Goal: Information Seeking & Learning: Learn about a topic

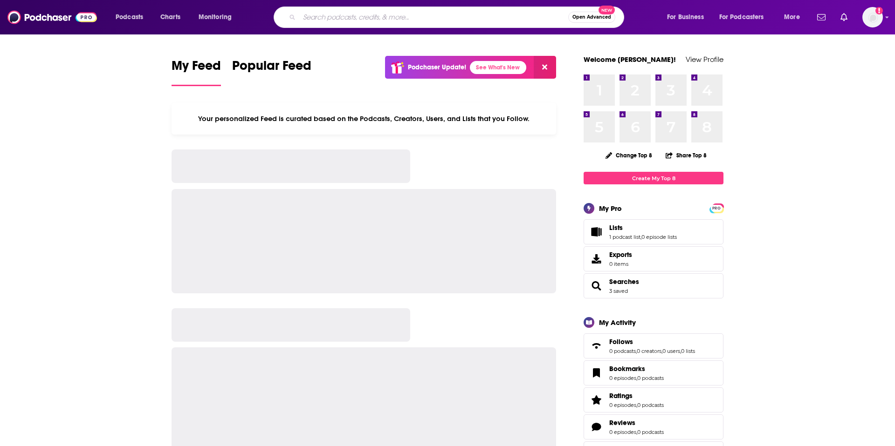
click at [409, 17] on input "Search podcasts, credits, & more..." at bounding box center [433, 17] width 269 height 15
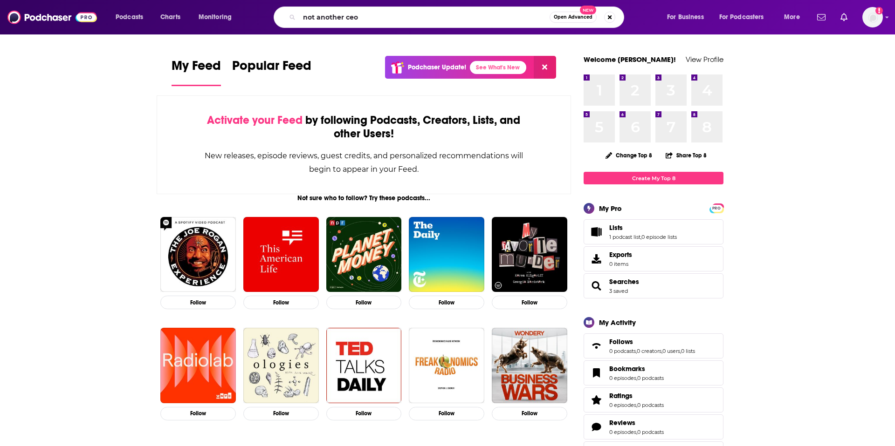
type input "not another ceo"
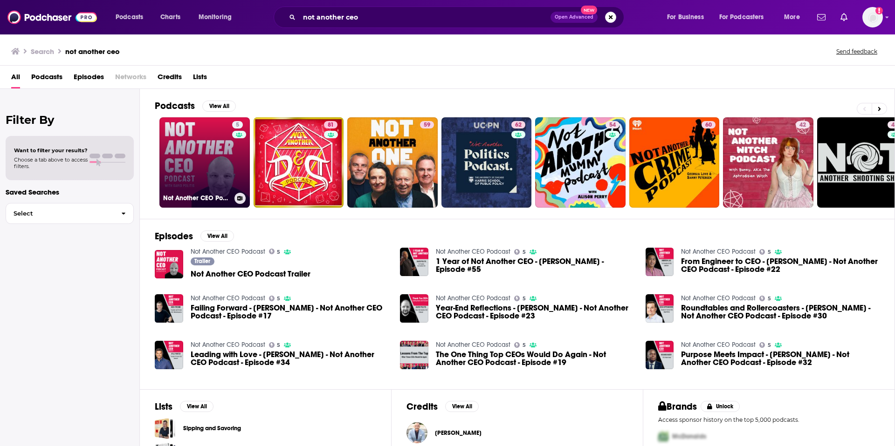
click at [211, 167] on link "5 Not Another CEO Podcast" at bounding box center [204, 162] width 90 height 90
